Goal: Task Accomplishment & Management: Manage account settings

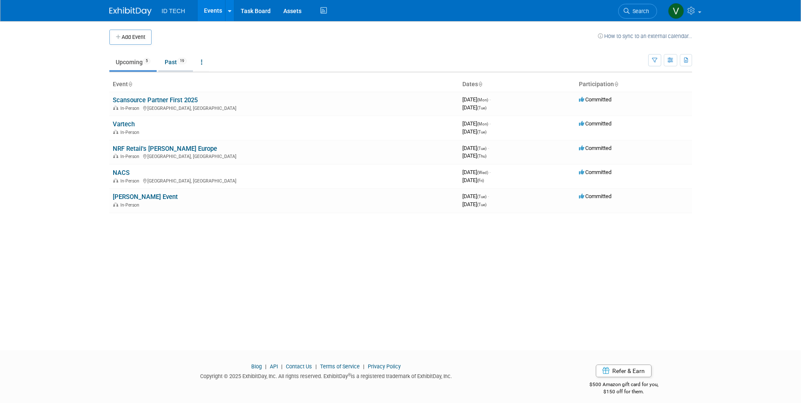
click at [180, 62] on span "19" at bounding box center [181, 61] width 9 height 6
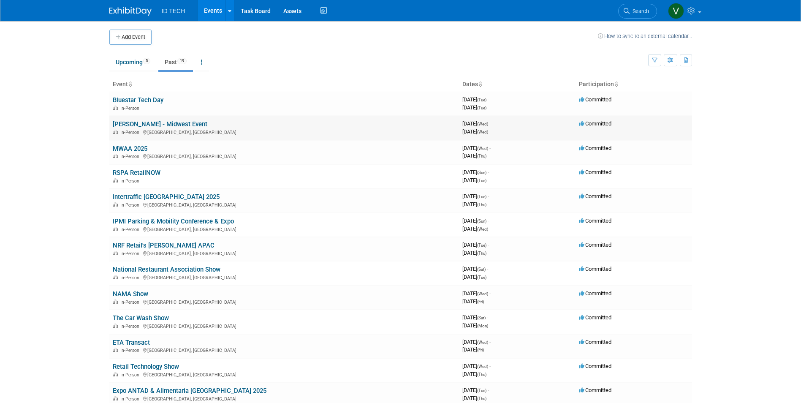
click at [148, 124] on link "[PERSON_NAME] - Midwest Event" at bounding box center [160, 124] width 95 height 8
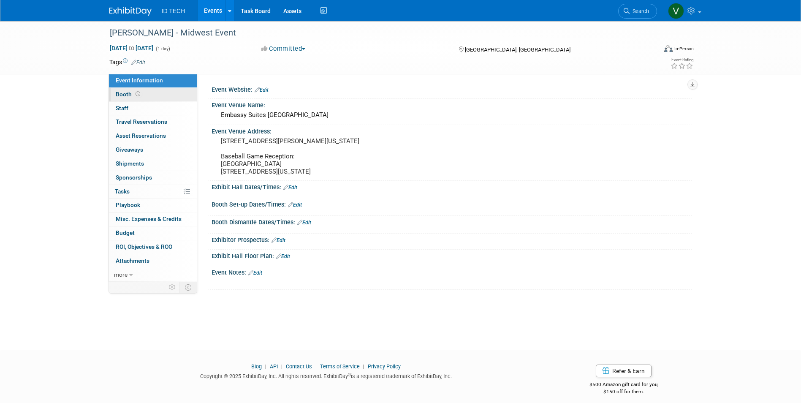
click at [156, 88] on link "Booth" at bounding box center [153, 95] width 88 height 14
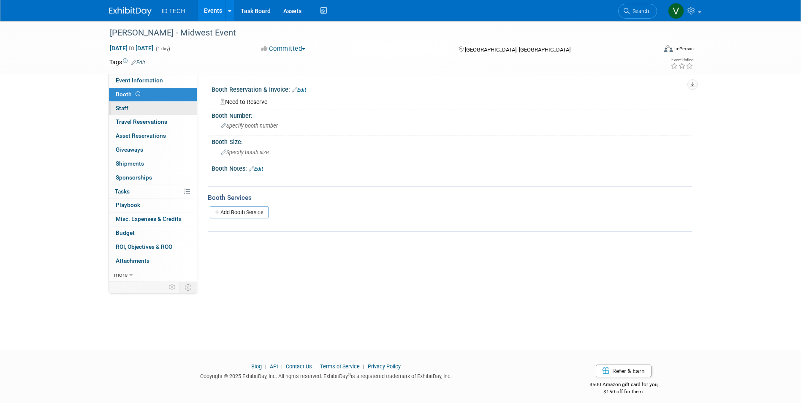
click at [159, 103] on link "0 Staff 0" at bounding box center [153, 109] width 88 height 14
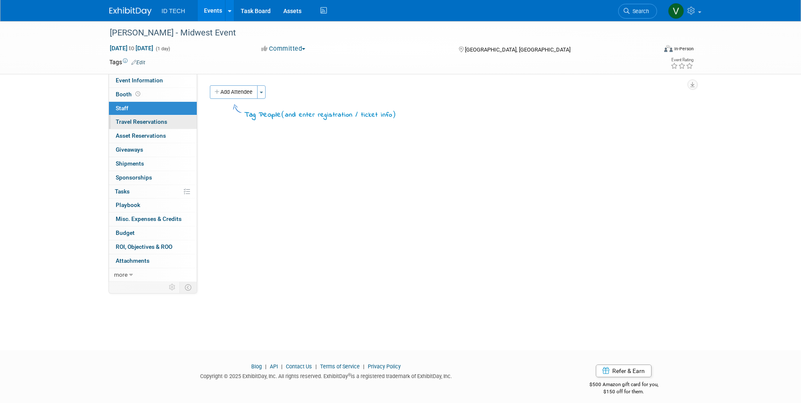
click at [173, 123] on link "0 Travel Reservations 0" at bounding box center [153, 122] width 88 height 14
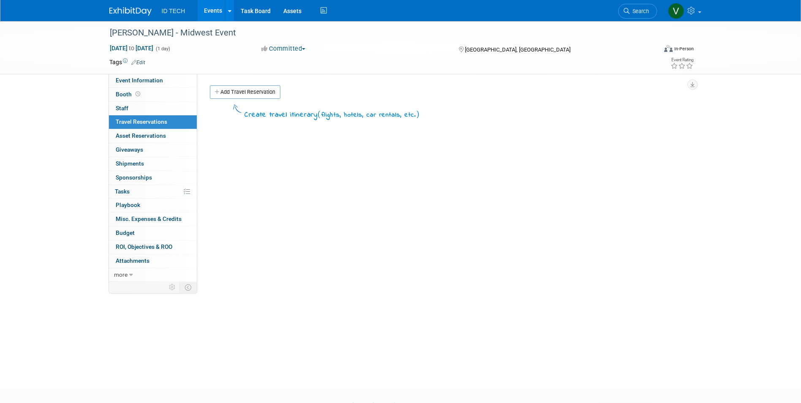
click at [279, 232] on div "Create travel itinerary ( flights, hotels, car rentals, etc. )" at bounding box center [448, 229] width 476 height 253
click at [149, 149] on link "0 Giveaways 0" at bounding box center [153, 150] width 88 height 14
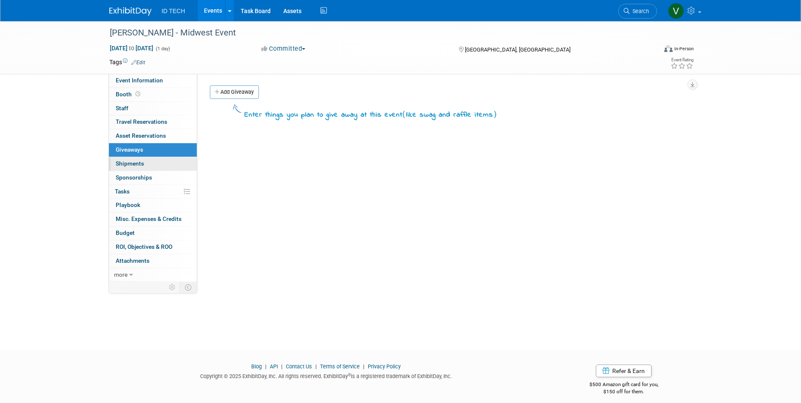
click at [155, 165] on link "0 Shipments 0" at bounding box center [153, 164] width 88 height 14
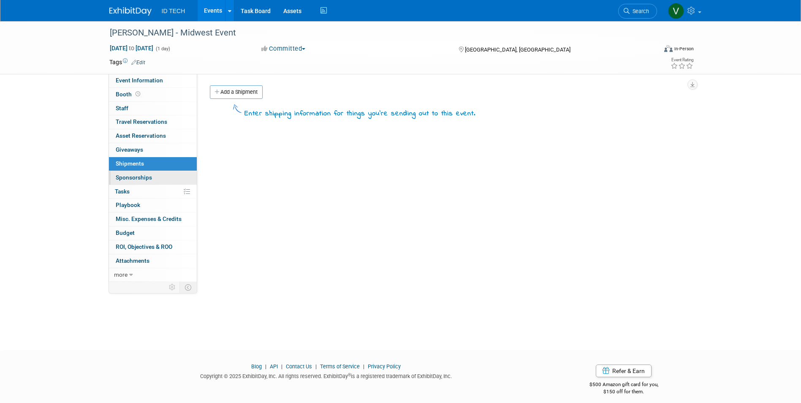
click at [155, 175] on link "0 Sponsorships 0" at bounding box center [153, 178] width 88 height 14
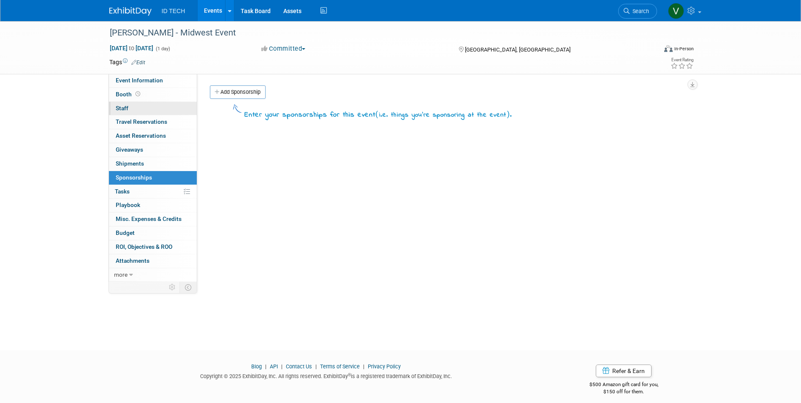
click at [157, 110] on link "0 Staff 0" at bounding box center [153, 109] width 88 height 14
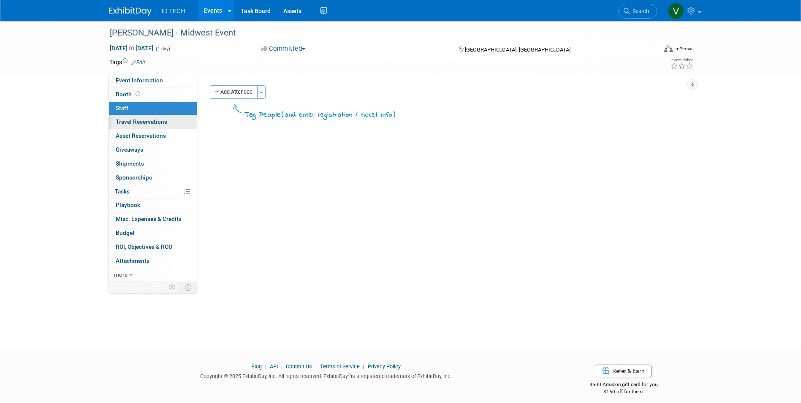
click at [167, 123] on link "0 Travel Reservations 0" at bounding box center [153, 122] width 88 height 14
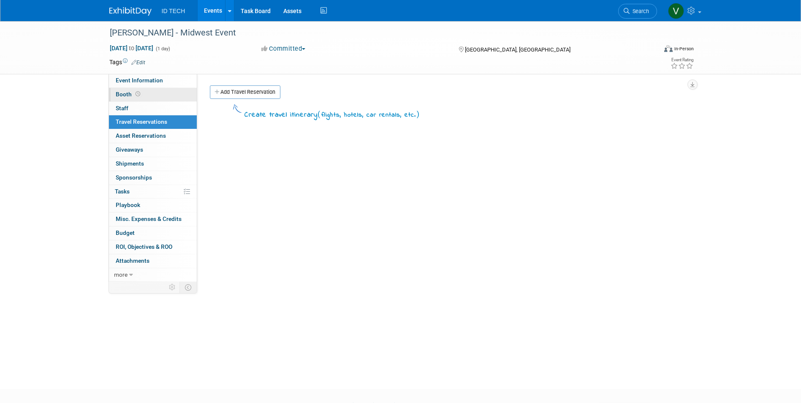
click at [165, 96] on link "Booth" at bounding box center [153, 95] width 88 height 14
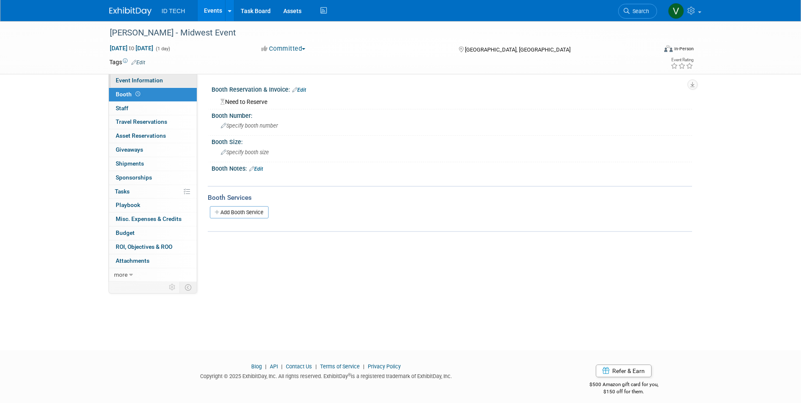
click at [171, 82] on link "Event Information" at bounding box center [153, 81] width 88 height 14
